Goal: Find specific page/section: Find specific page/section

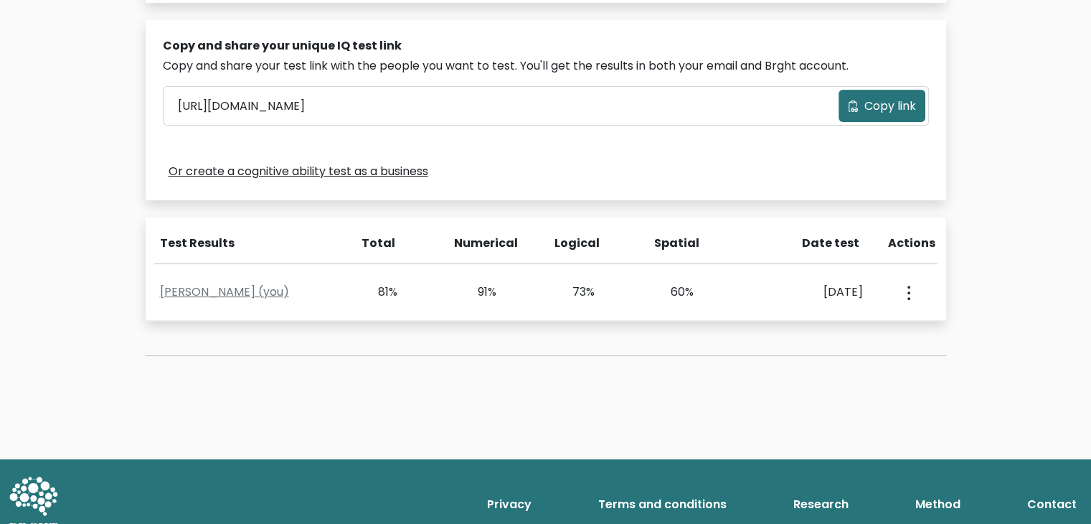
scroll to position [456, 0]
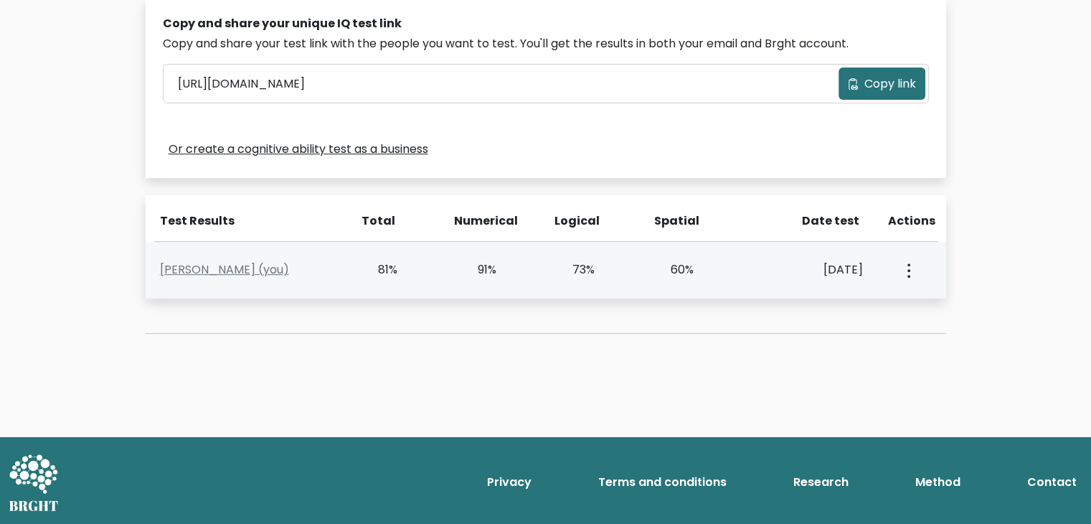
click at [902, 265] on button "button" at bounding box center [907, 270] width 11 height 44
click at [941, 316] on link "View Profile" at bounding box center [958, 311] width 113 height 23
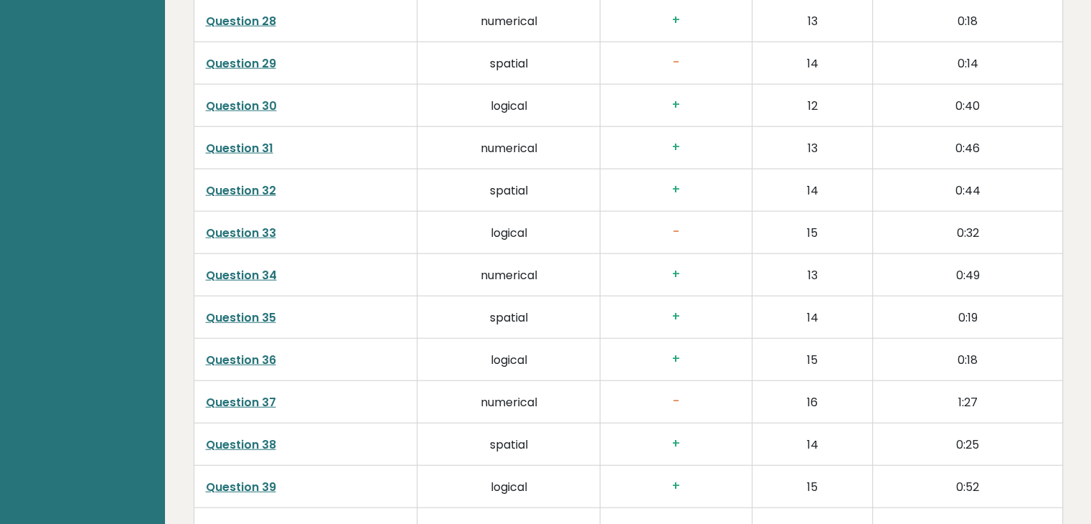
scroll to position [3665, 0]
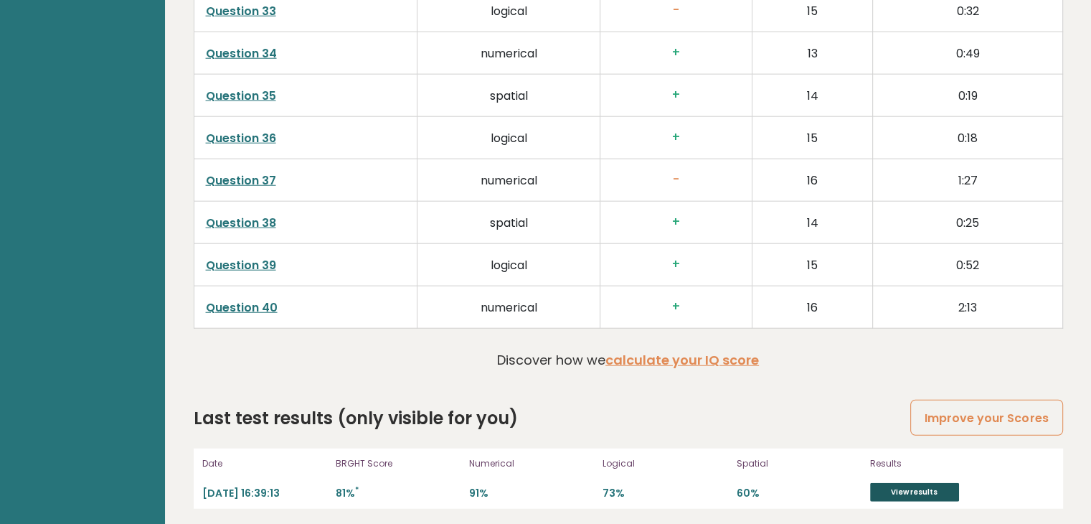
click at [898, 494] on link "View results" at bounding box center [914, 492] width 89 height 19
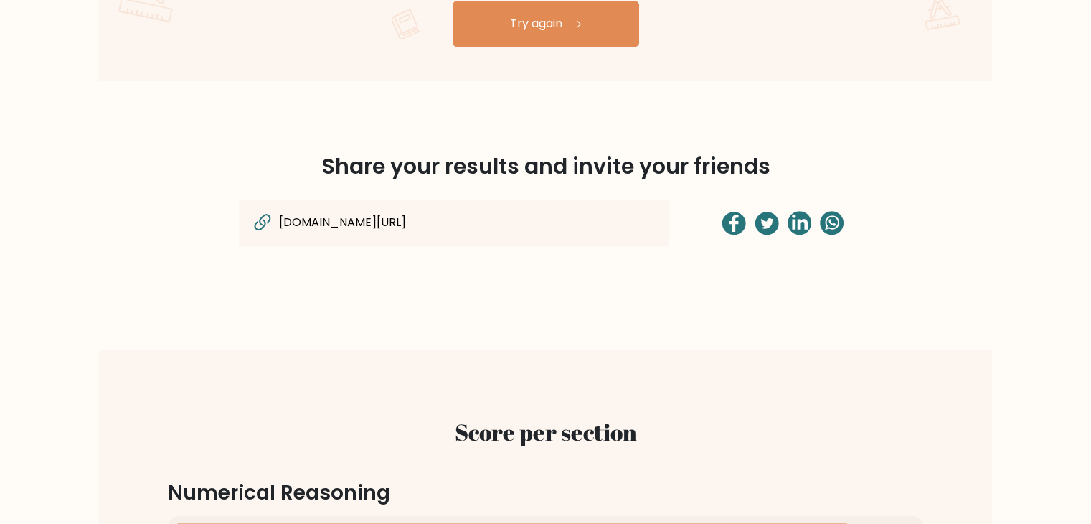
scroll to position [1016, 0]
